Goal: Task Accomplishment & Management: Manage account settings

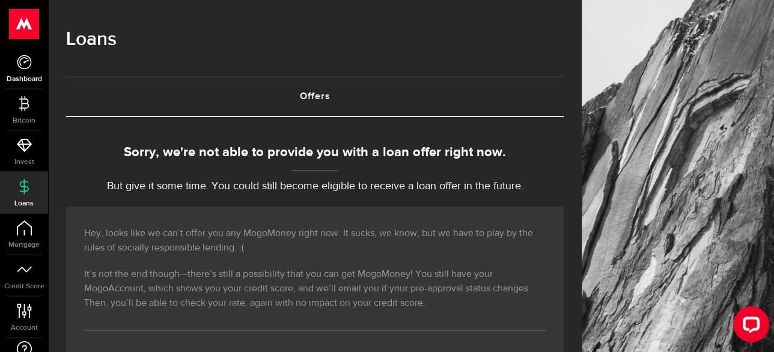
click at [28, 62] on icon at bounding box center [24, 62] width 15 height 15
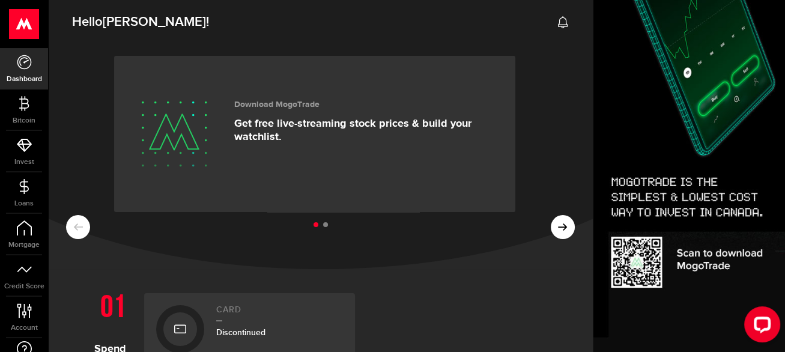
click at [28, 62] on icon at bounding box center [24, 62] width 15 height 15
click at [27, 186] on icon at bounding box center [24, 186] width 15 height 15
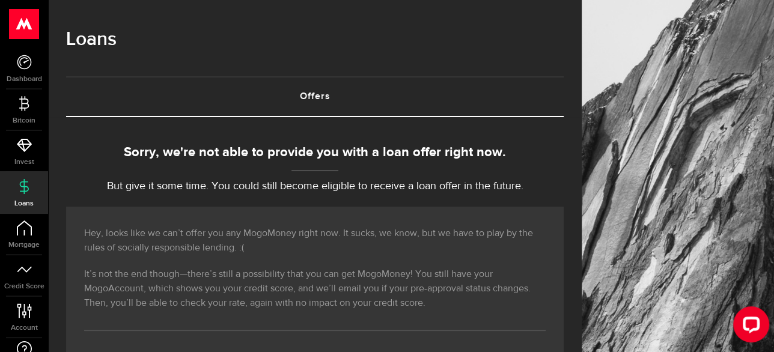
click at [20, 26] on use at bounding box center [24, 24] width 29 height 30
click at [318, 96] on link "Offers (requires attention)" at bounding box center [315, 97] width 498 height 38
